Goal: Information Seeking & Learning: Learn about a topic

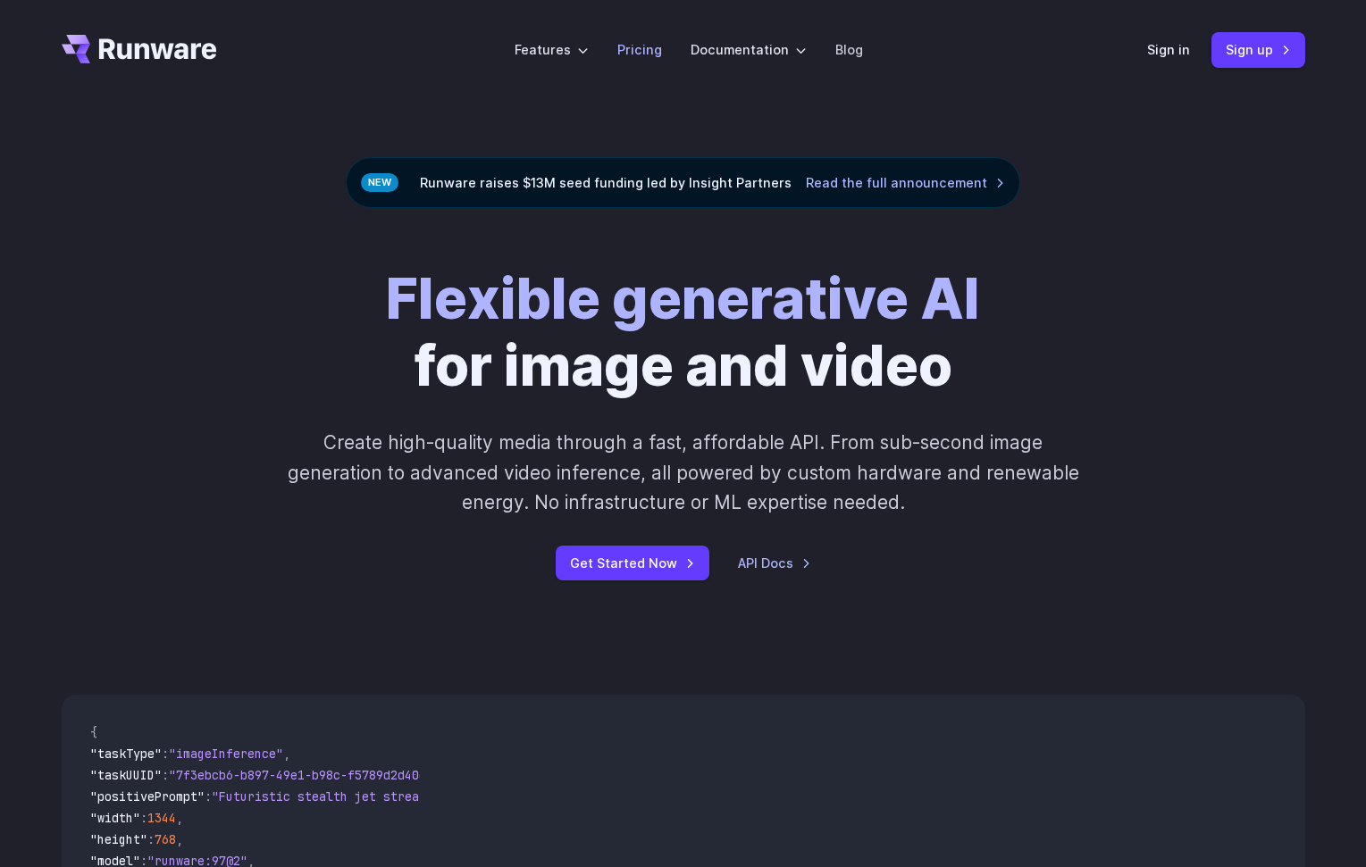
click at [636, 51] on link "Pricing" at bounding box center [639, 49] width 45 height 21
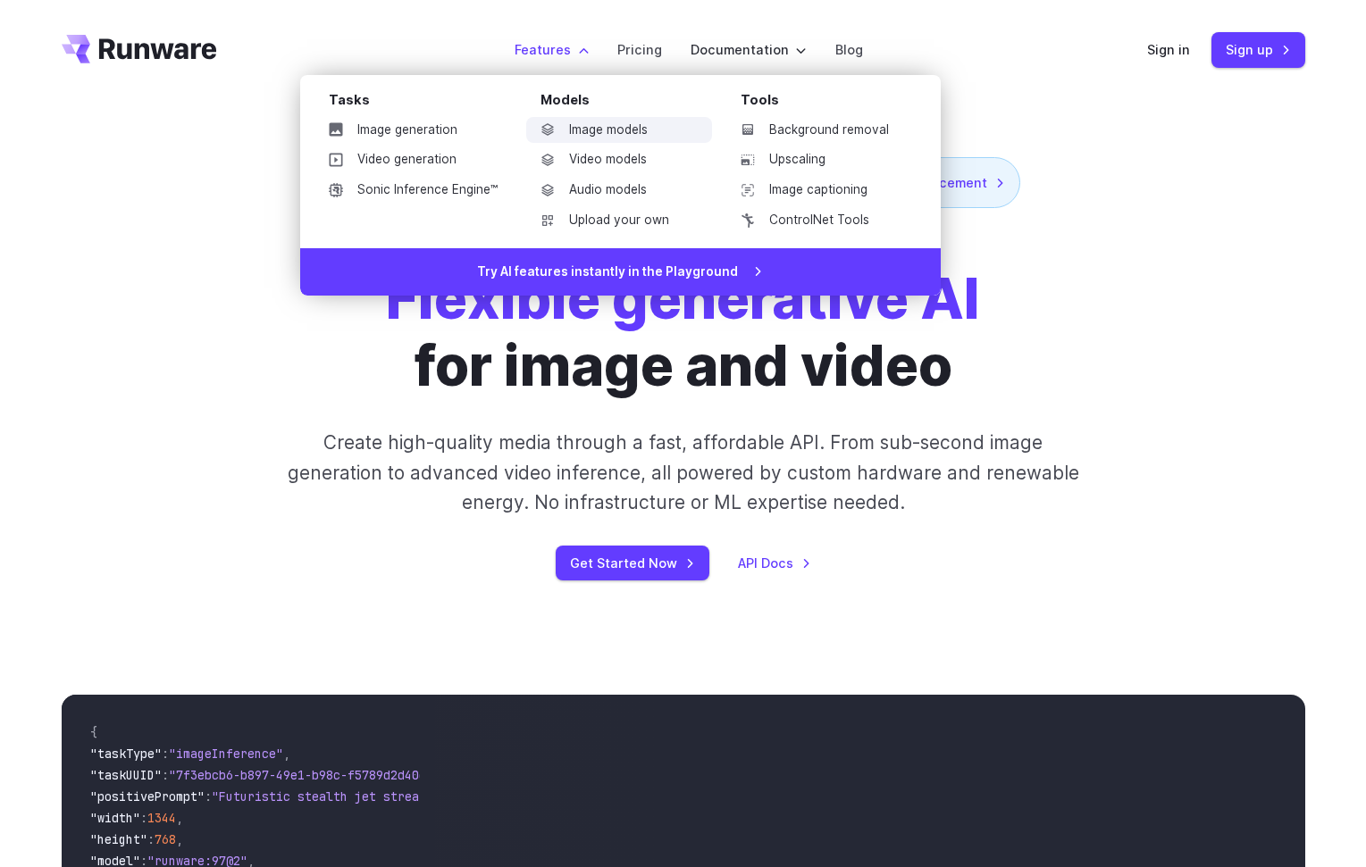
click at [604, 132] on link "Image models" at bounding box center [619, 130] width 186 height 27
click at [412, 163] on link "Video generation" at bounding box center [412, 159] width 197 height 27
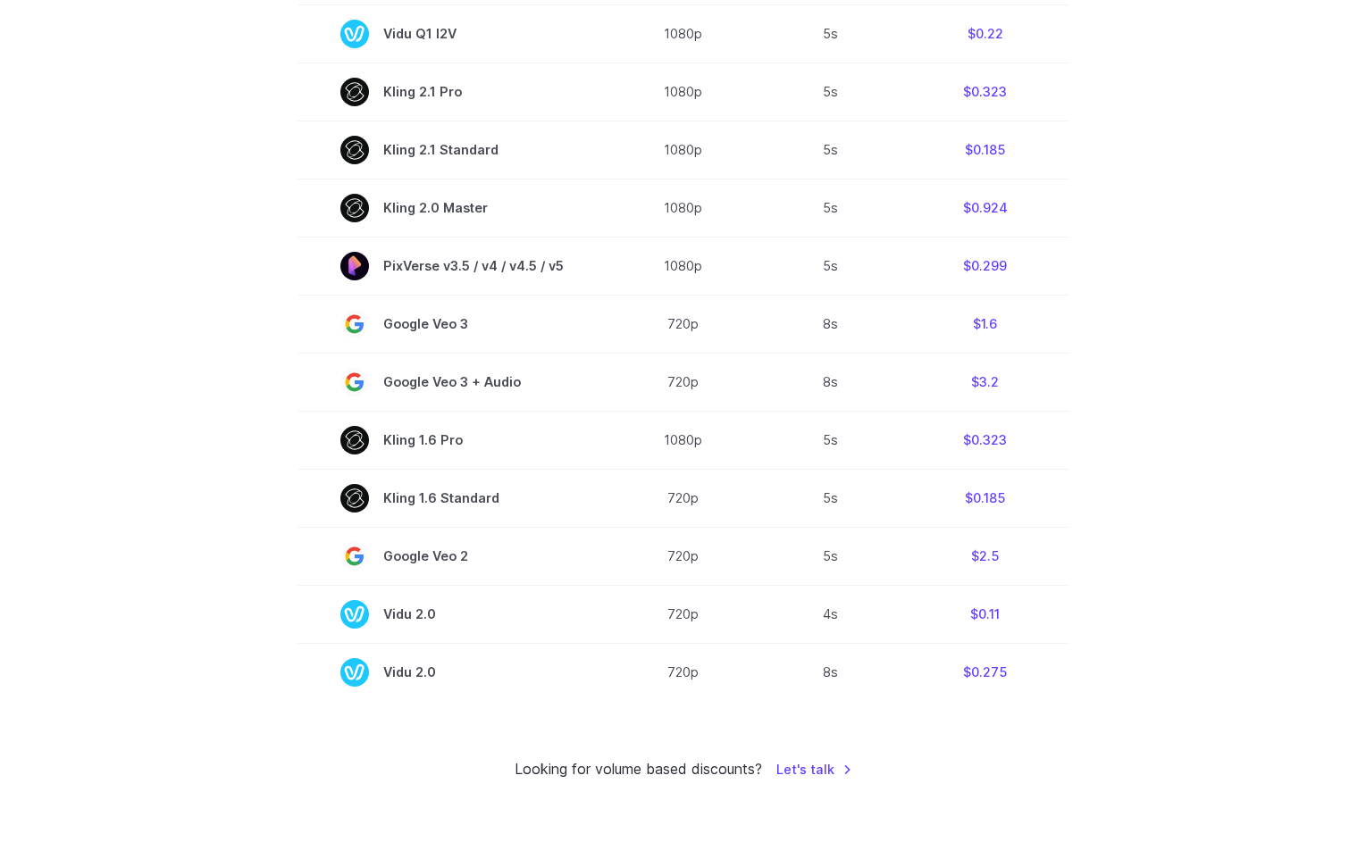
scroll to position [1220, 0]
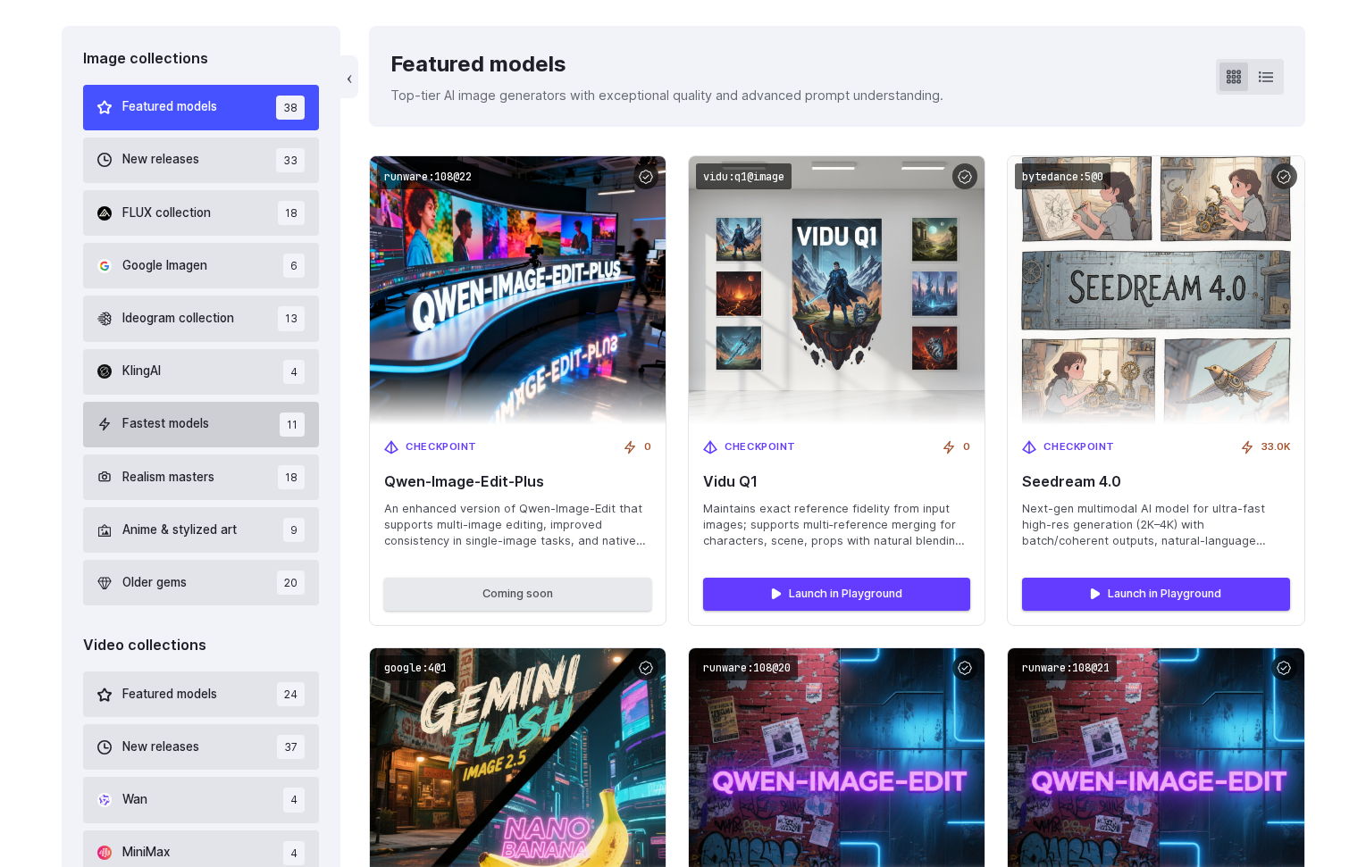
scroll to position [395, 0]
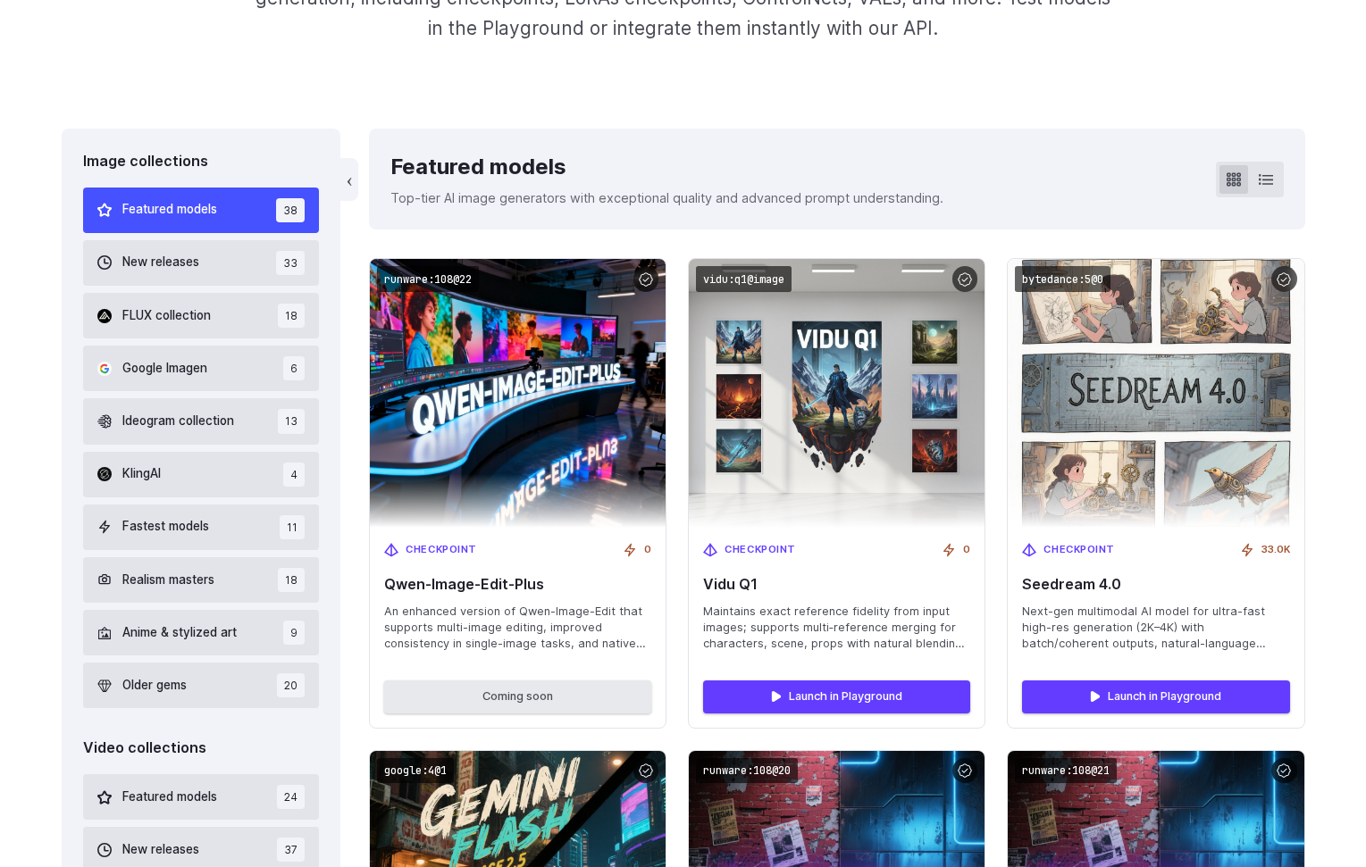
click at [178, 201] on span "Featured models" at bounding box center [169, 210] width 95 height 20
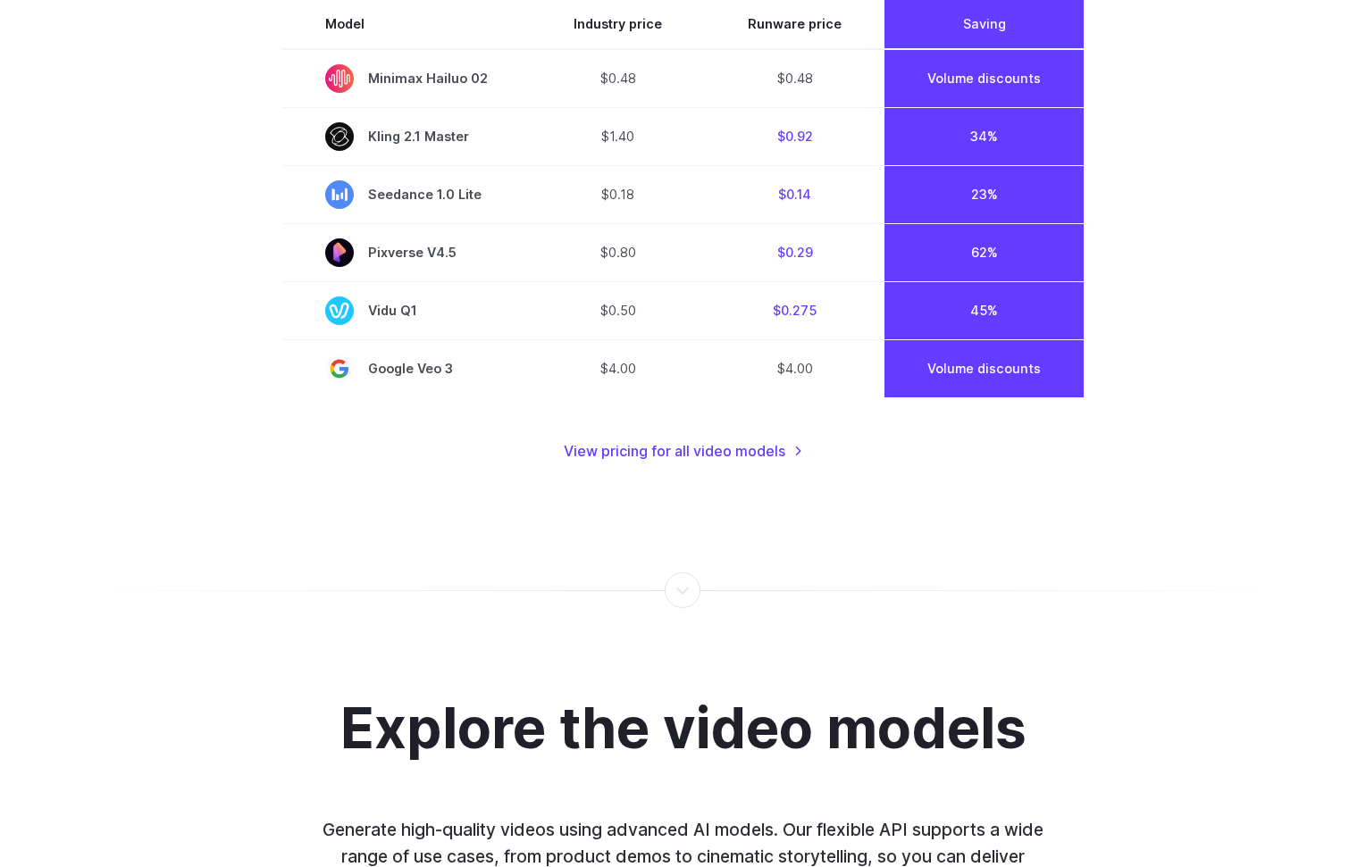
scroll to position [1488, 0]
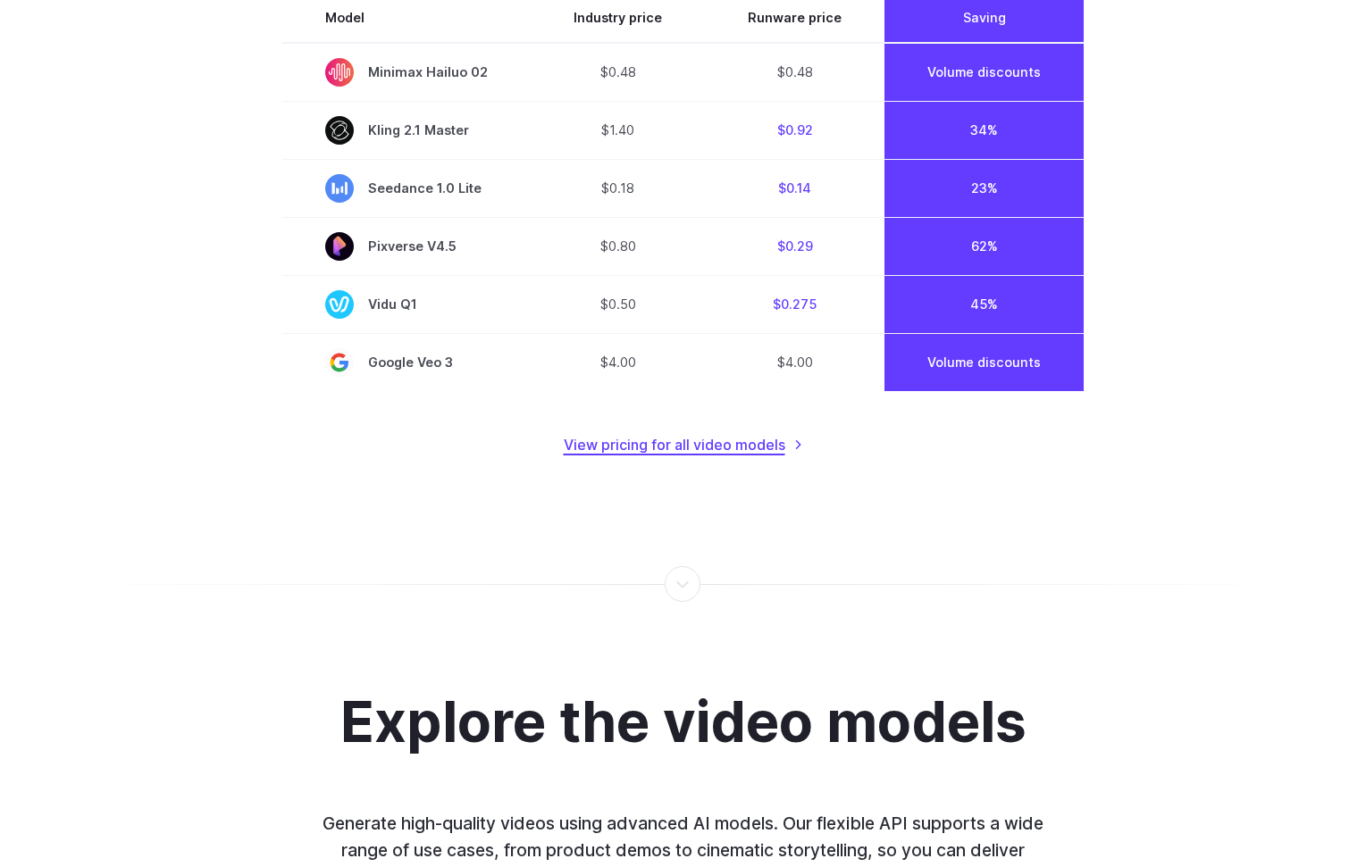
click at [700, 442] on link "View pricing for all video models" at bounding box center [683, 445] width 239 height 23
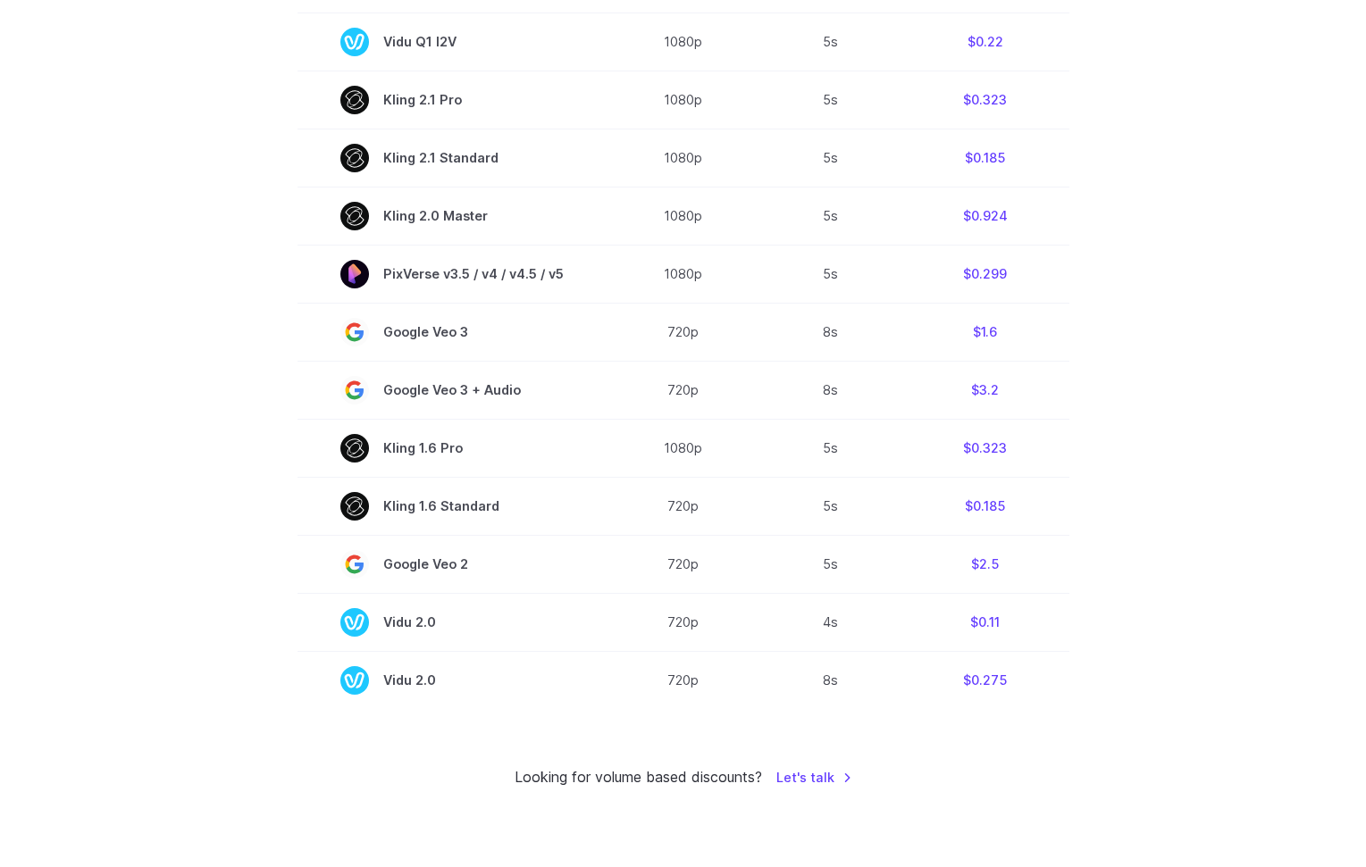
scroll to position [13, 0]
